Goal: Information Seeking & Learning: Check status

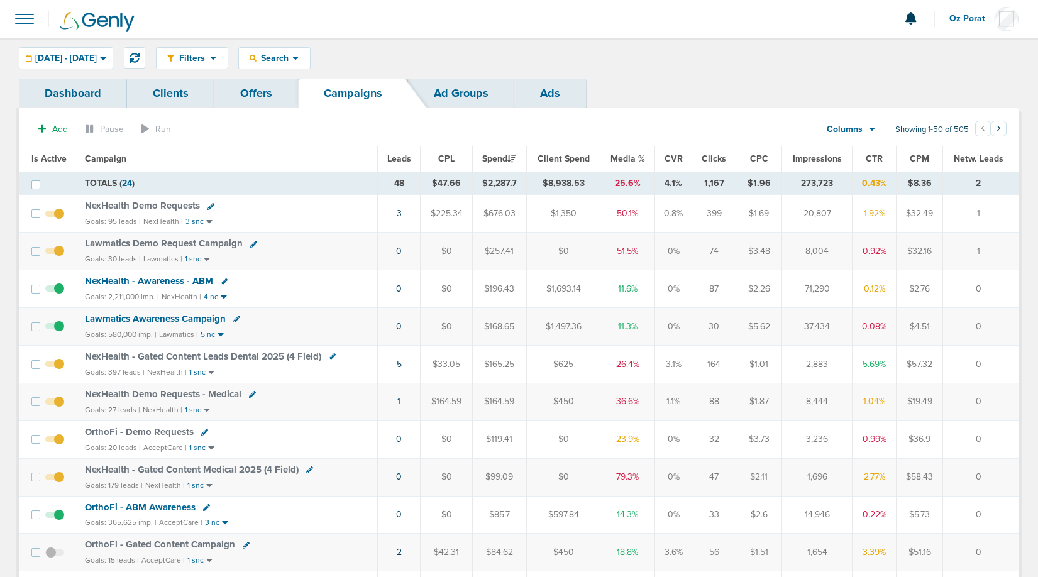
click at [551, 78] on div "Filters Active Only Settings Status Active Inactive Objectives MQL SQL Traffic …" at bounding box center [519, 58] width 1038 height 41
click at [551, 87] on link "Ads" at bounding box center [550, 94] width 72 height 30
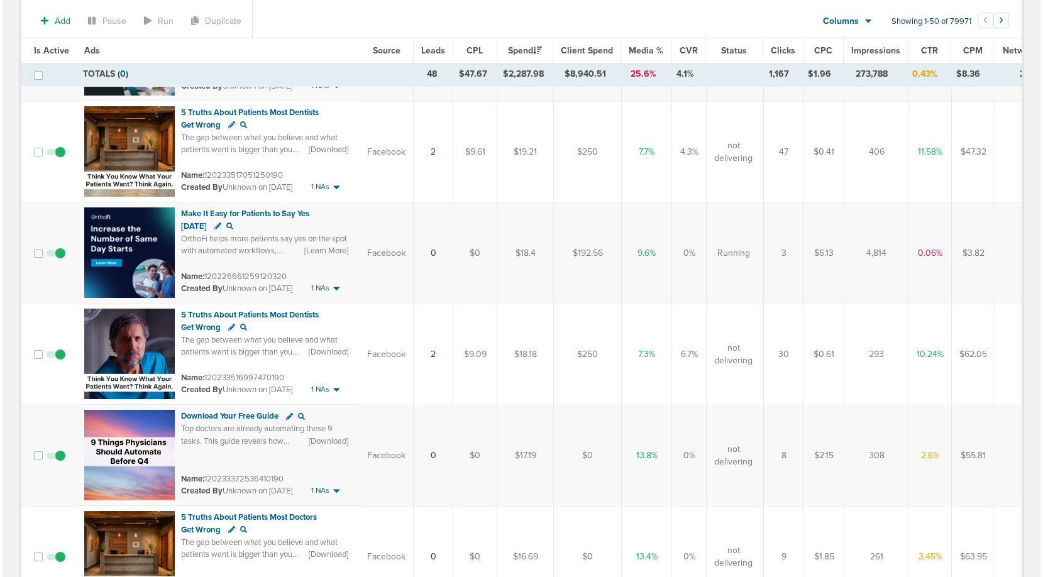
scroll to position [2937, 0]
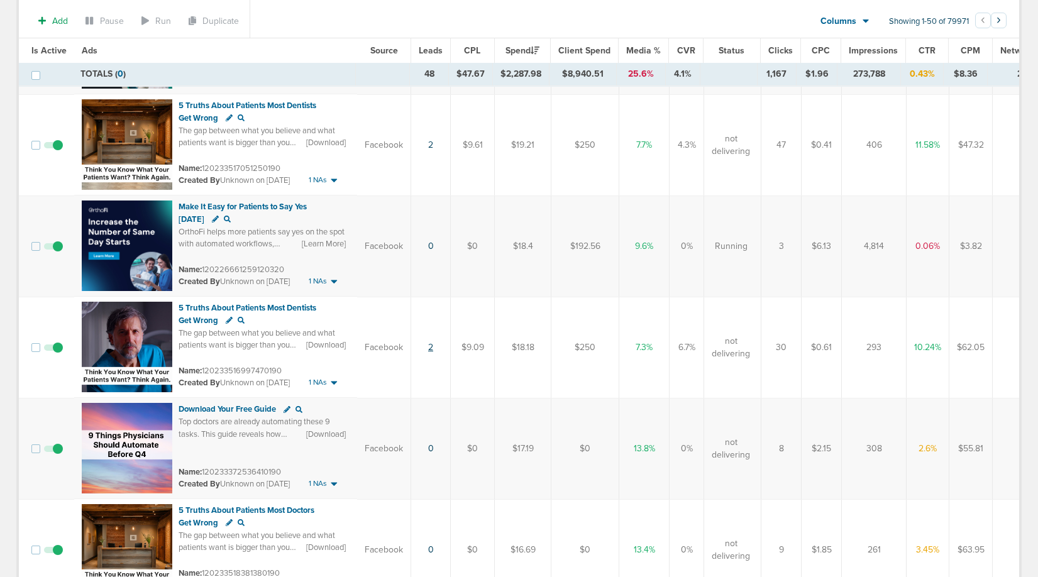
click at [430, 348] on link "2" at bounding box center [430, 347] width 5 height 11
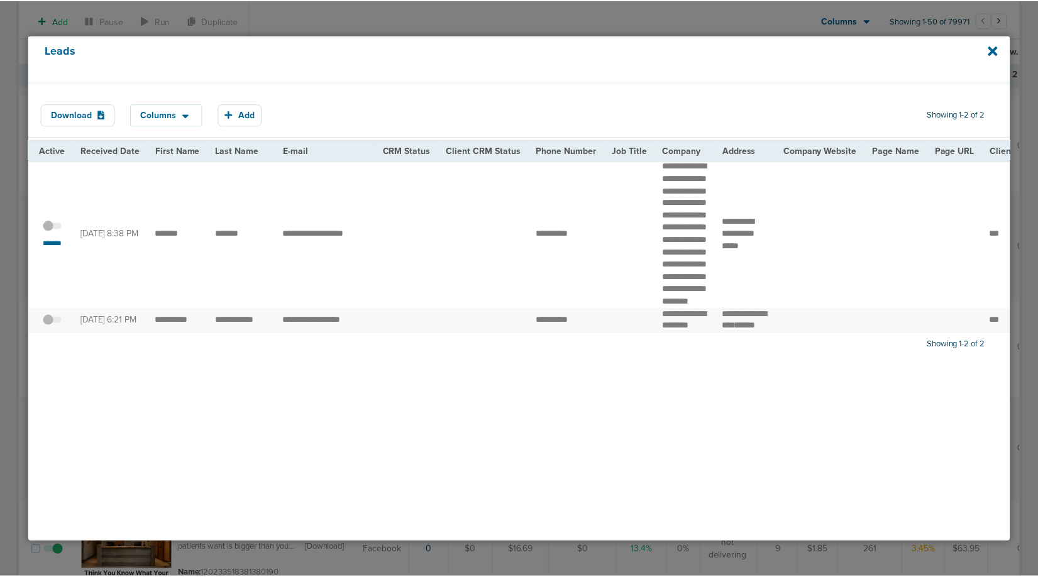
scroll to position [0, 0]
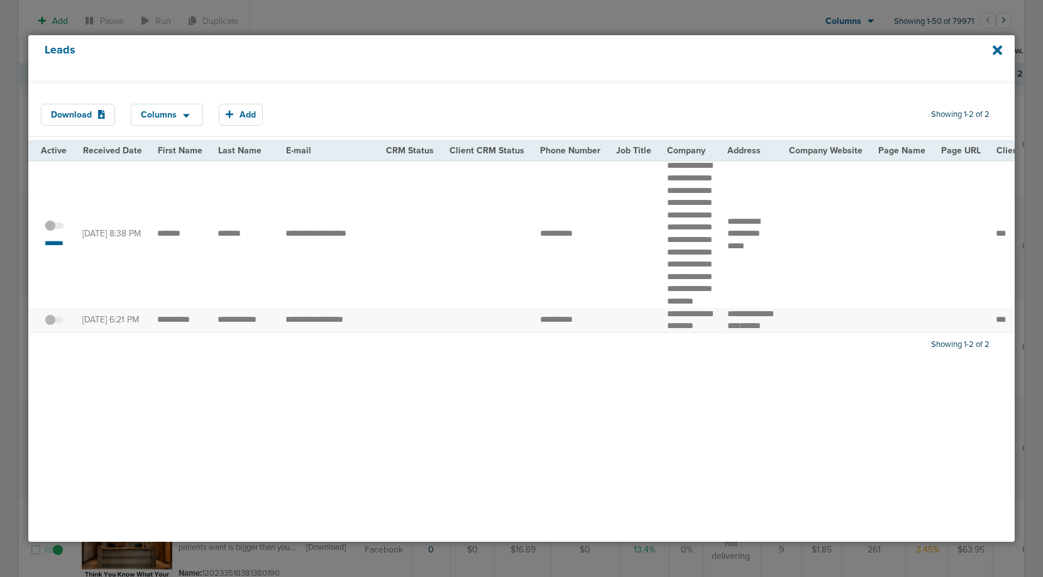
click at [54, 232] on span at bounding box center [54, 232] width 19 height 0
click at [54, 228] on input "checkbox" at bounding box center [54, 228] width 0 height 0
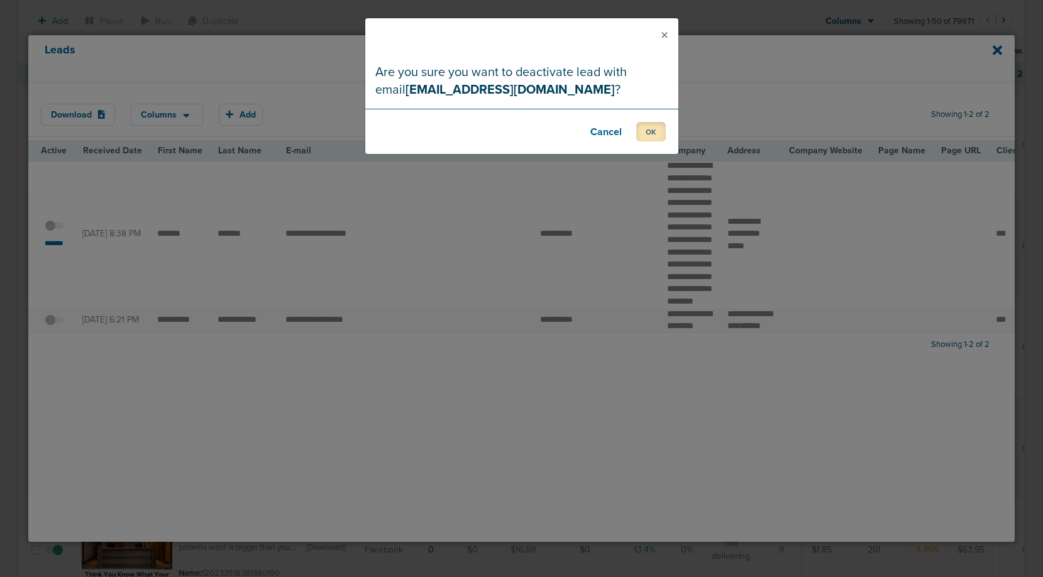
click at [643, 135] on button "OK" at bounding box center [651, 131] width 30 height 19
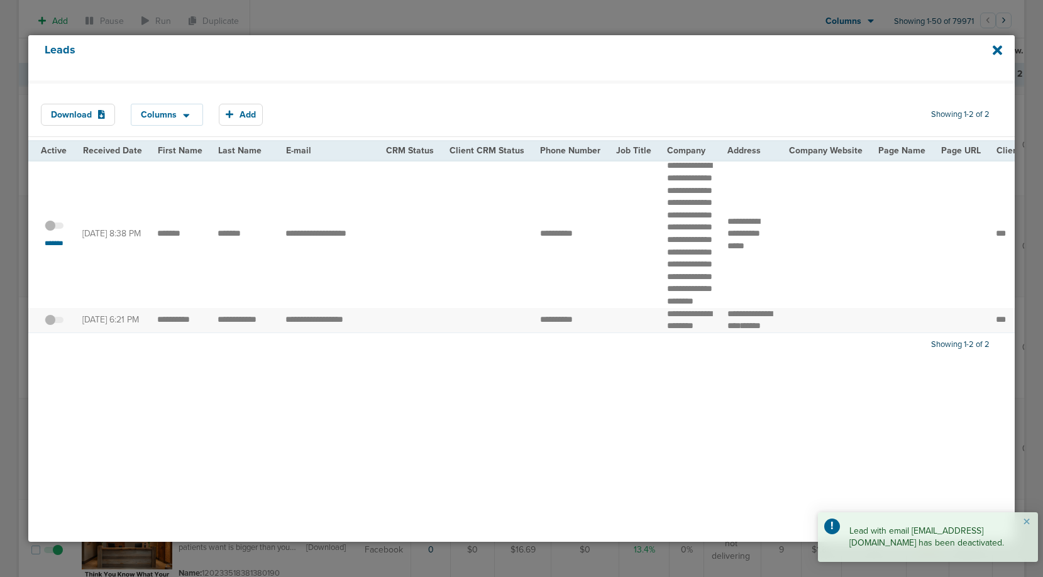
click at [1007, 50] on div "Leads" at bounding box center [521, 57] width 986 height 45
click at [991, 50] on div "Leads" at bounding box center [521, 57] width 986 height 45
click at [995, 50] on icon at bounding box center [997, 50] width 9 height 14
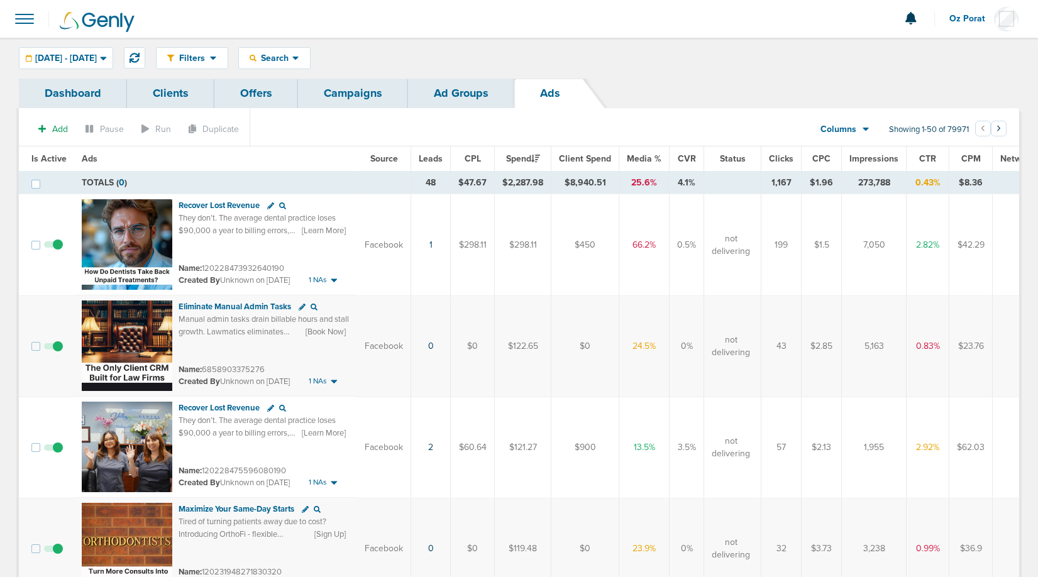
click at [463, 90] on link "Ad Groups" at bounding box center [461, 94] width 106 height 30
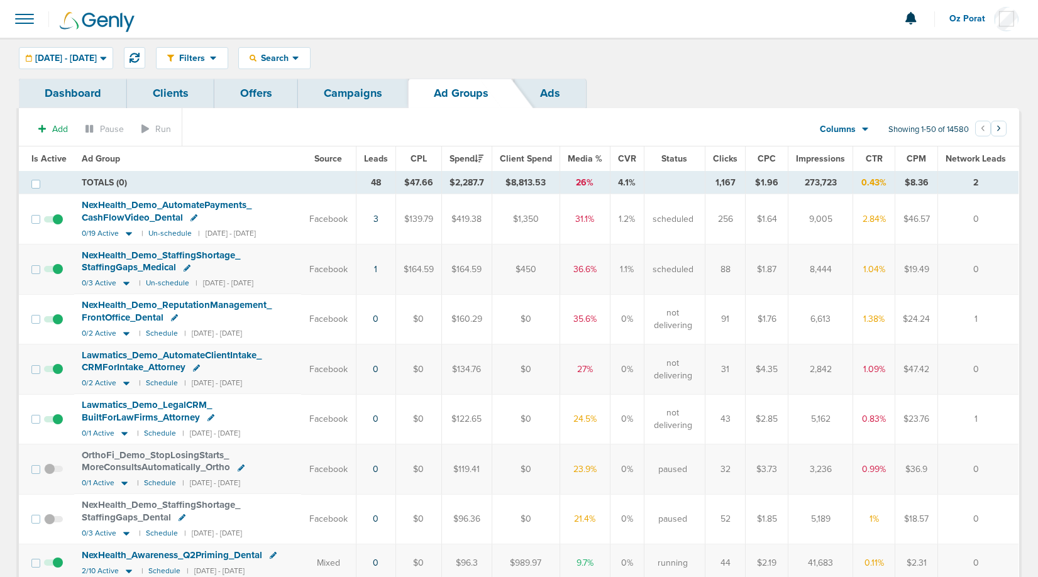
click at [376, 152] on th "Leads" at bounding box center [376, 158] width 40 height 25
click at [376, 155] on span "Leads" at bounding box center [376, 158] width 24 height 11
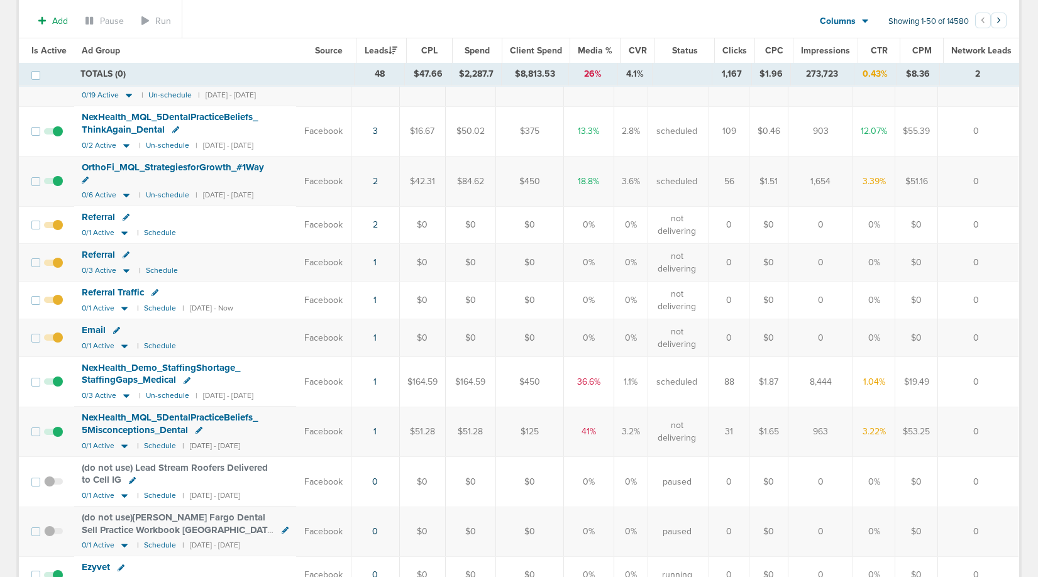
scroll to position [409, 0]
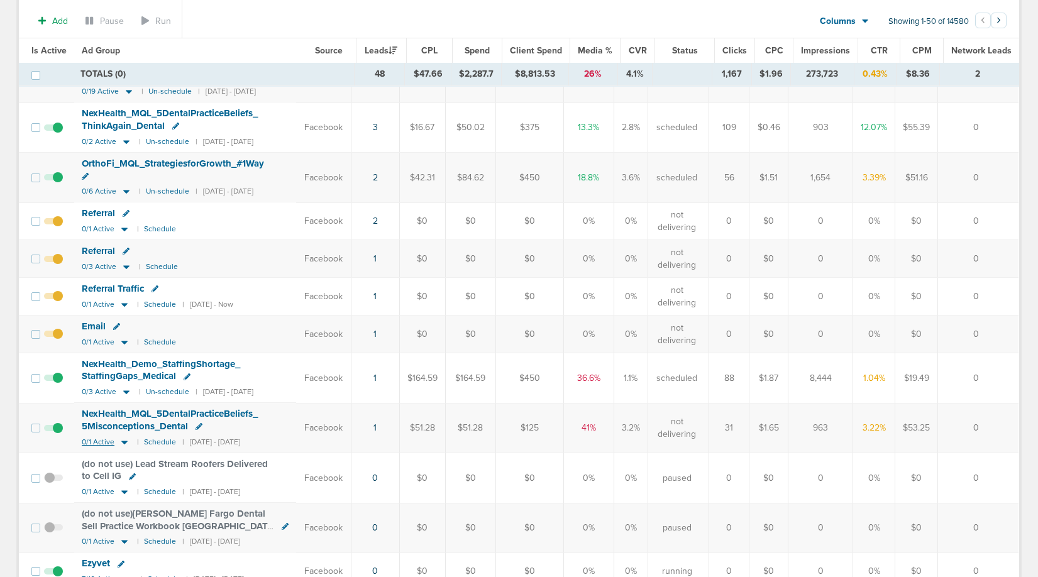
click at [97, 438] on span "0/1 Active" at bounding box center [98, 442] width 33 height 9
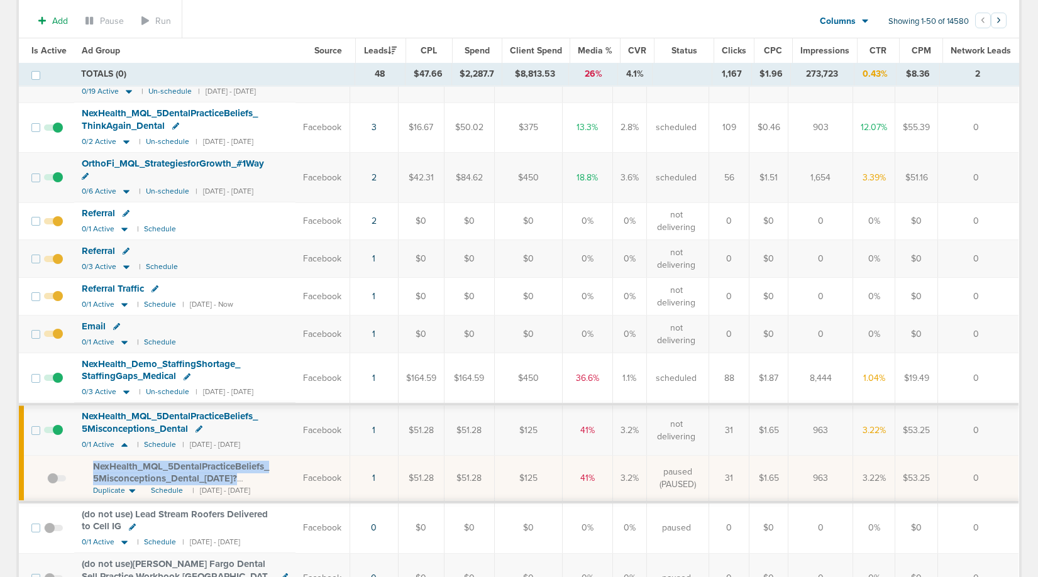
drag, startPoint x: 91, startPoint y: 451, endPoint x: 244, endPoint y: 463, distance: 153.3
click at [244, 463] on td "NexHealth_ MQL_ 5DentalPracticeBeliefs_ 5Misconceptions_ Dental_ [DATE]?id=183&…" at bounding box center [184, 479] width 221 height 47
copy span "NexHealth_ MQL_ 5DentalPracticeBeliefs_ 5Misconceptions_ Dental_ [DATE]?"
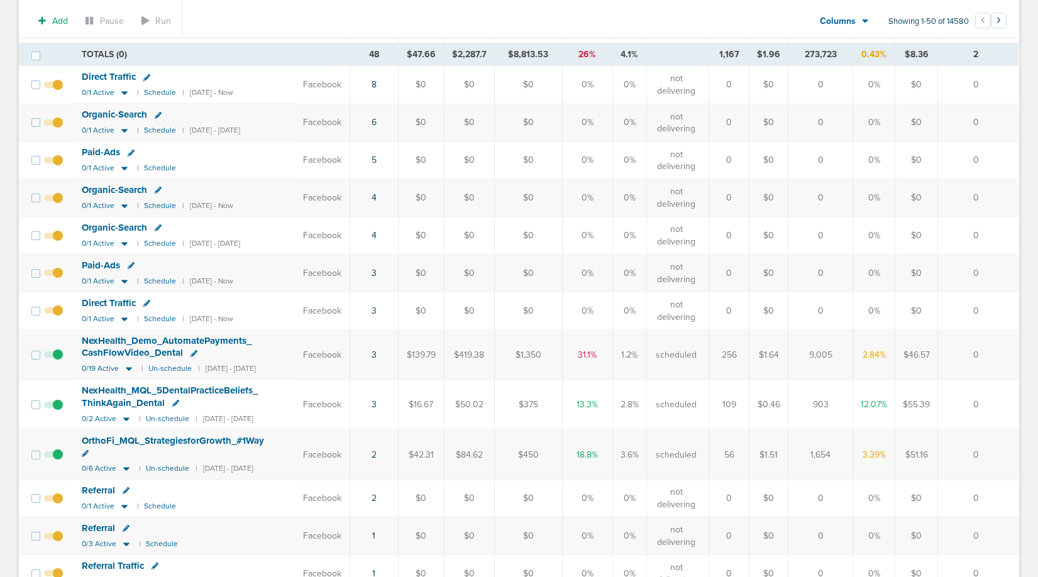
scroll to position [0, 0]
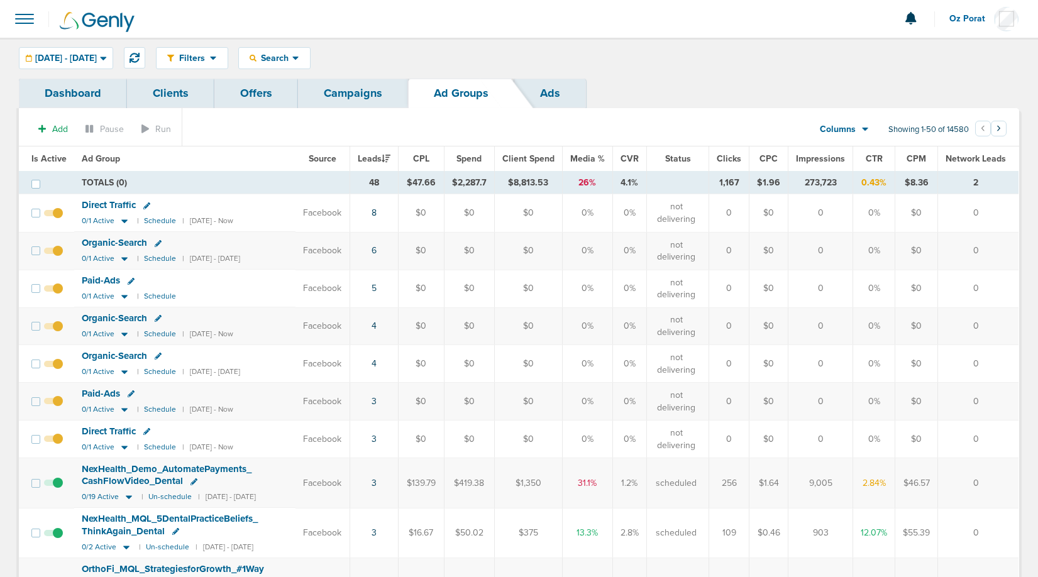
click at [345, 89] on link "Campaigns" at bounding box center [353, 94] width 110 height 30
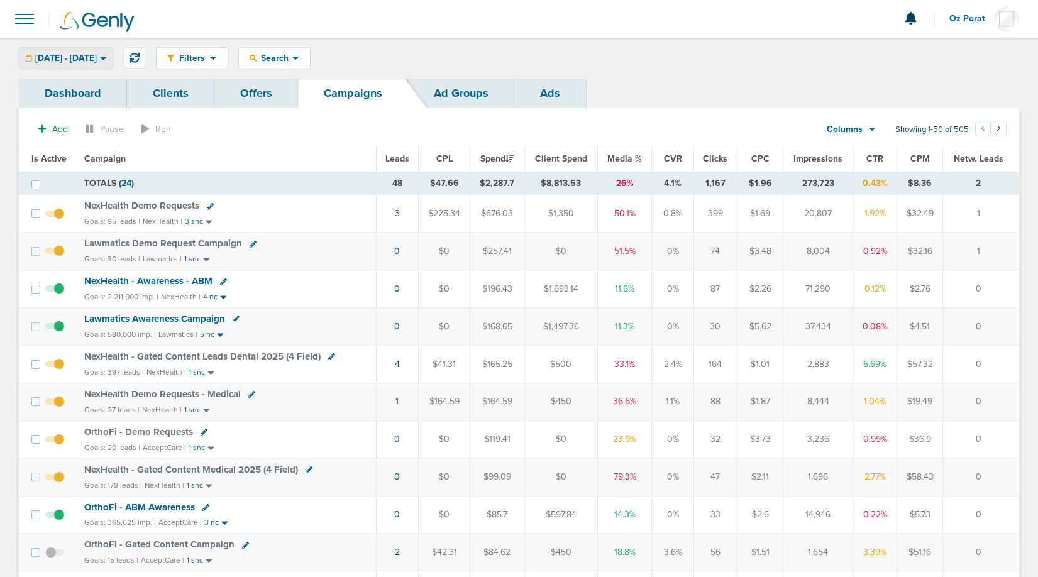
click at [97, 61] on span "[DATE] - [DATE]" at bounding box center [66, 58] width 62 height 9
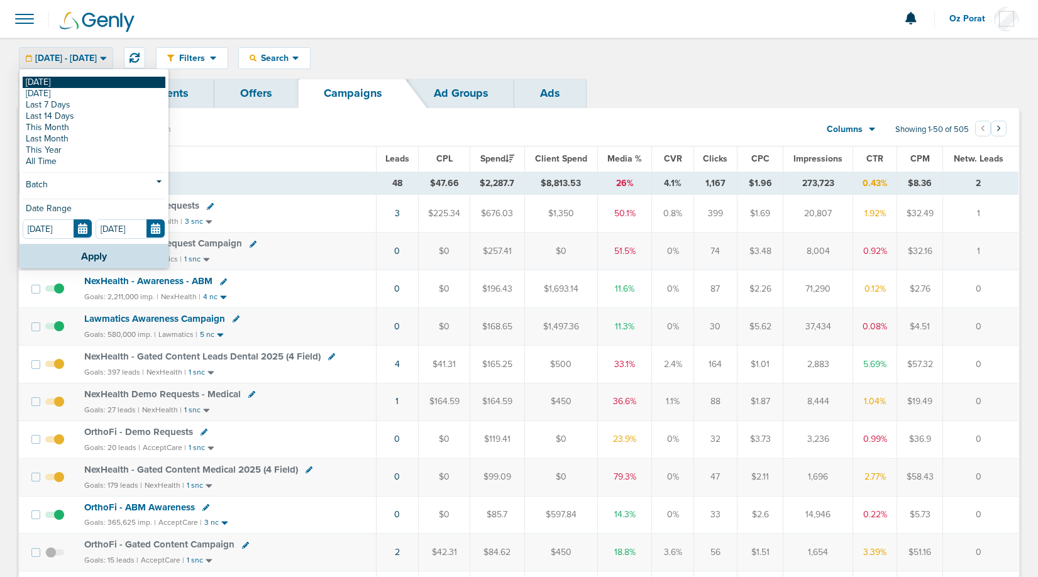
click at [70, 79] on link "[DATE]" at bounding box center [94, 82] width 143 height 11
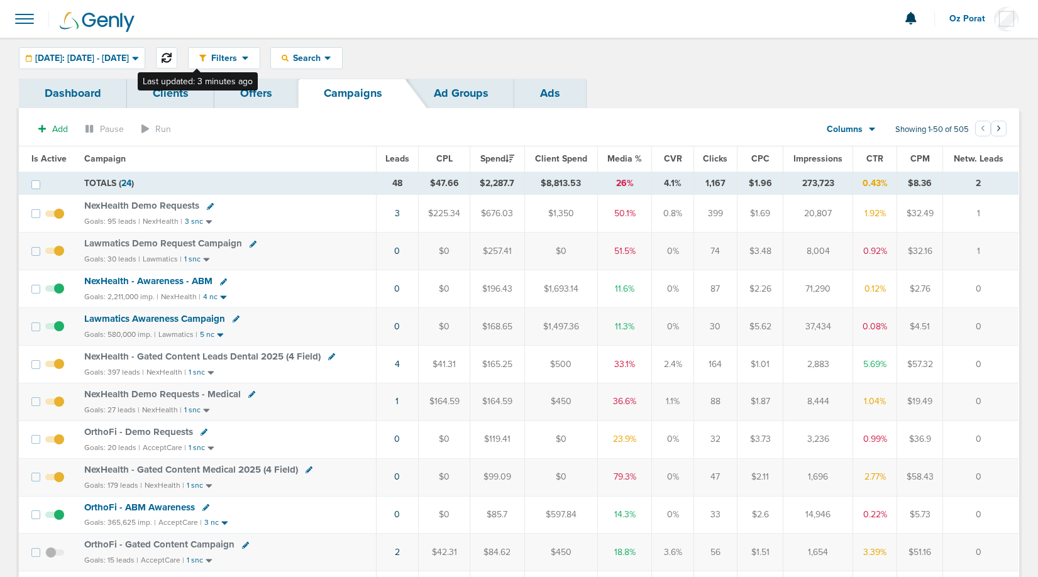
click at [172, 54] on icon at bounding box center [167, 58] width 10 height 10
